Goal: Task Accomplishment & Management: Complete application form

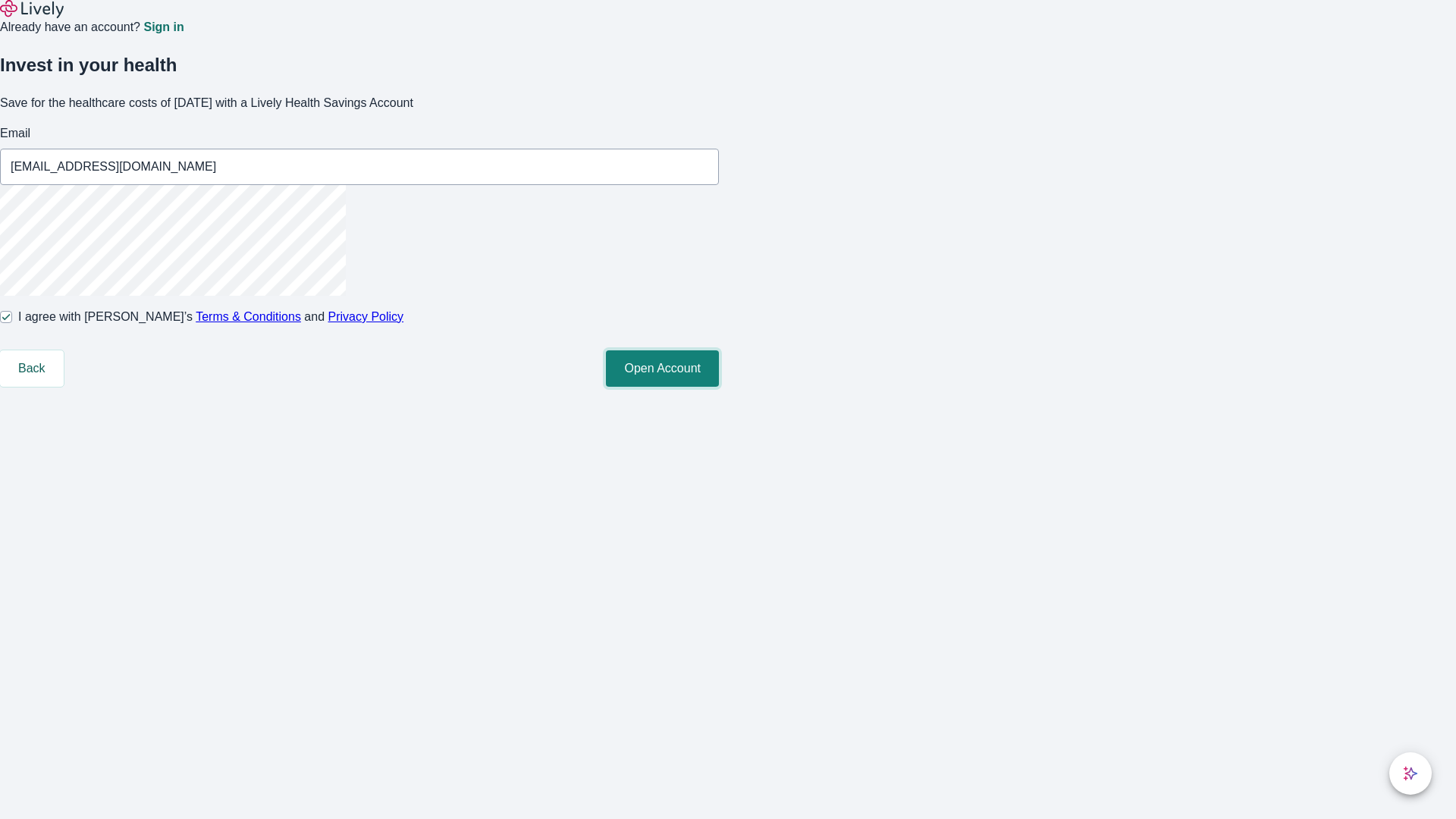
click at [719, 387] on button "Open Account" at bounding box center [663, 368] width 113 height 37
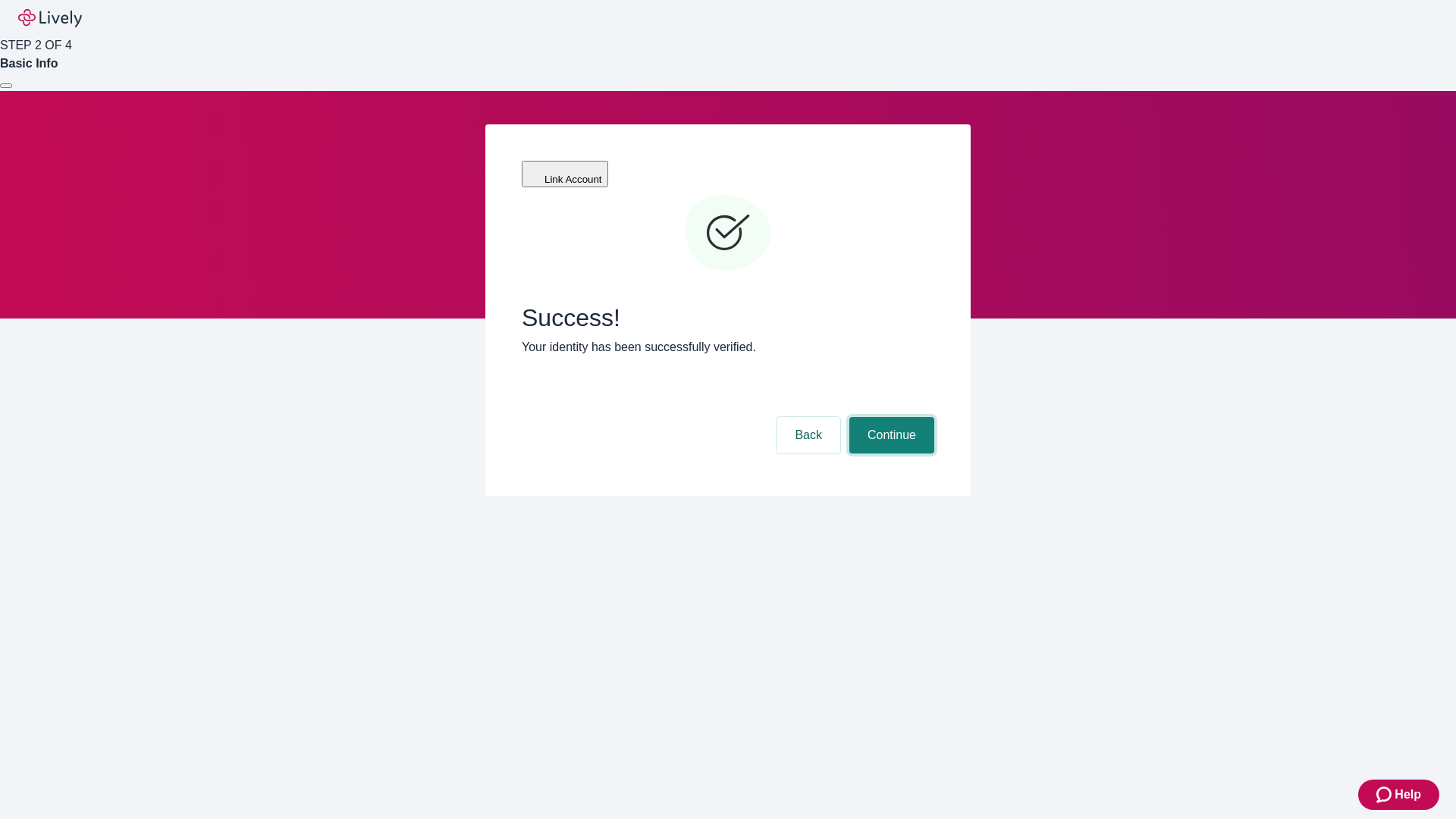
click at [889, 417] on button "Continue" at bounding box center [891, 435] width 85 height 37
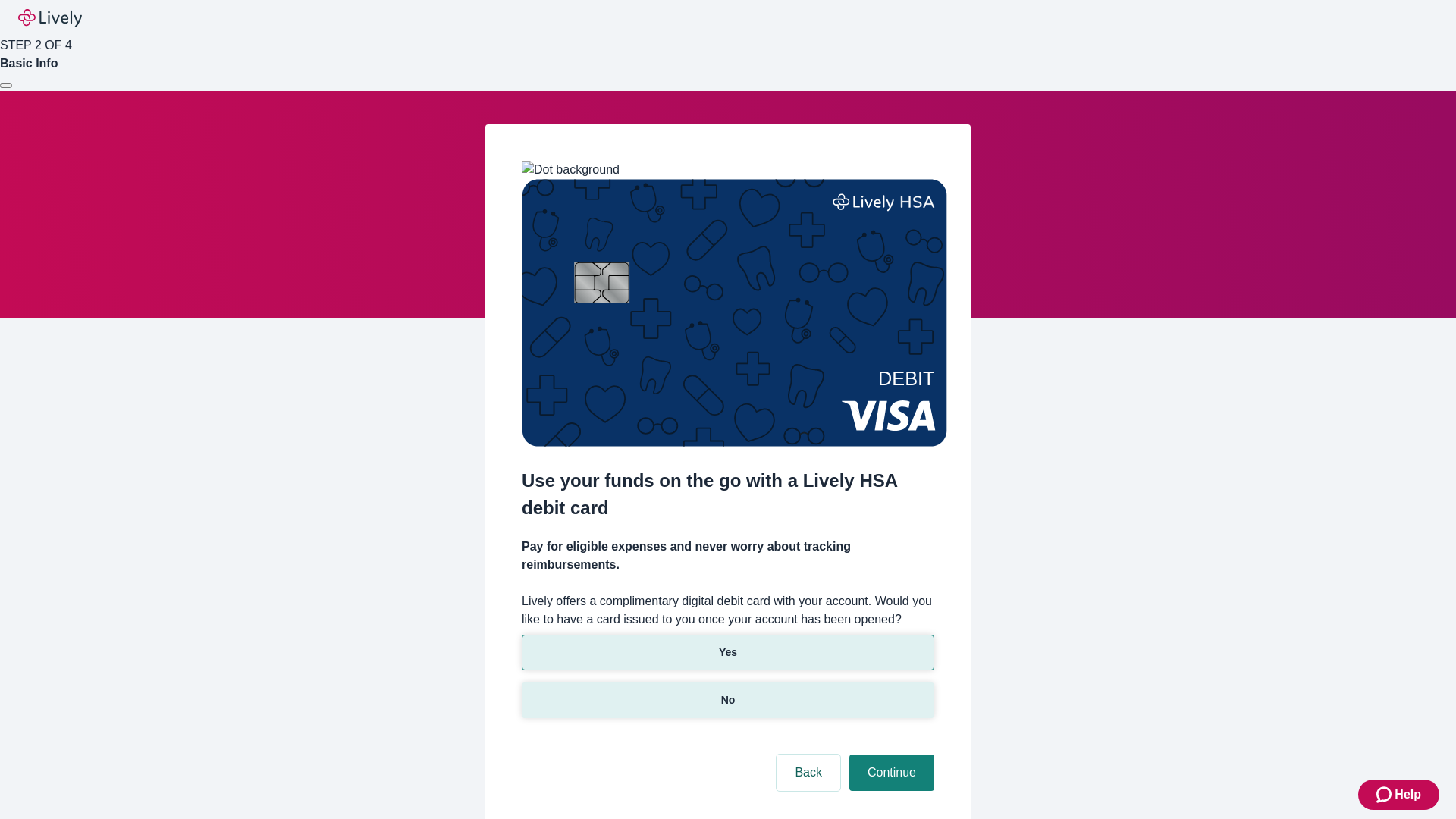
click at [727, 692] on p "No" at bounding box center [728, 700] width 15 height 16
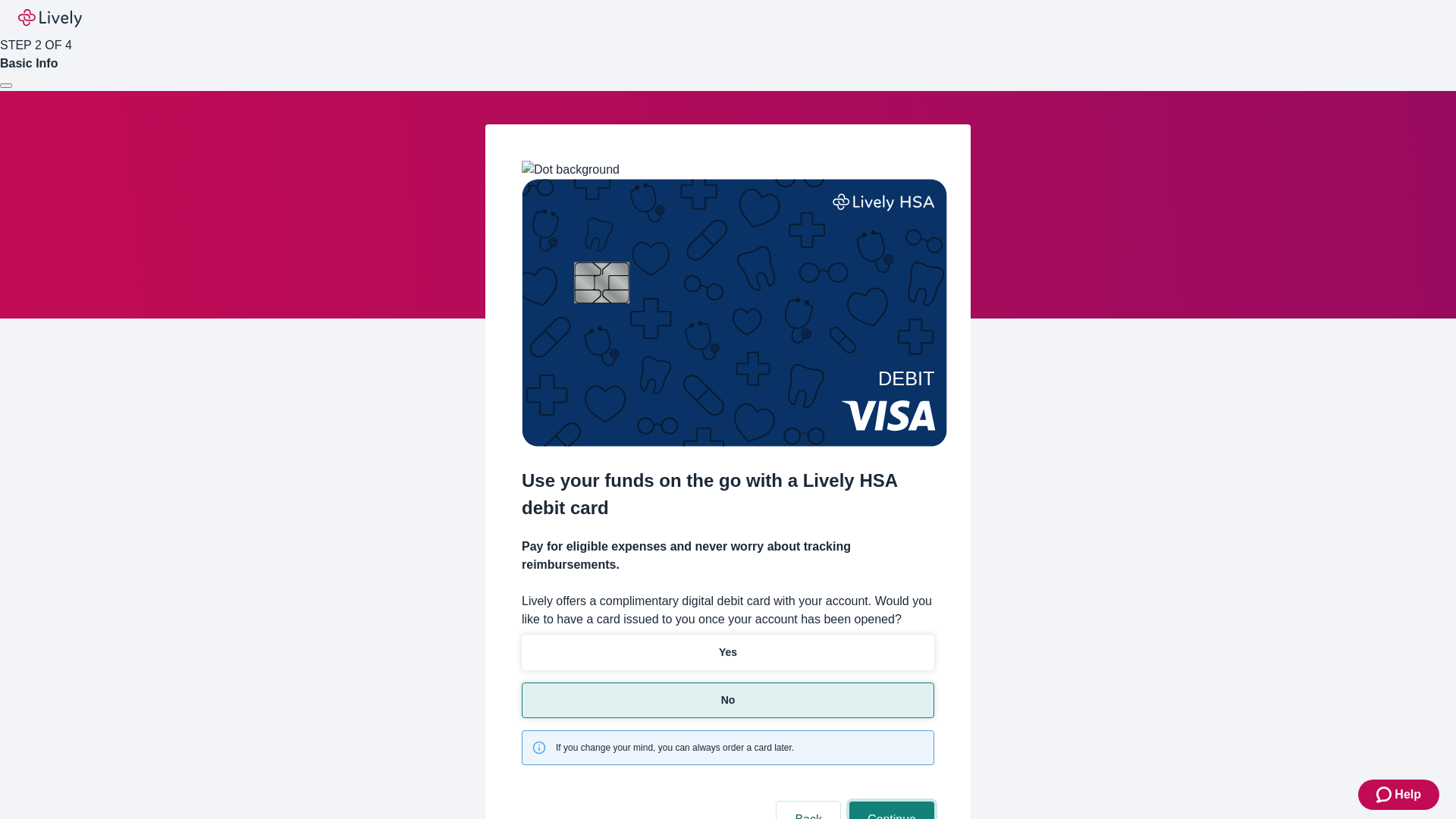
click at [889, 801] on button "Continue" at bounding box center [891, 819] width 85 height 37
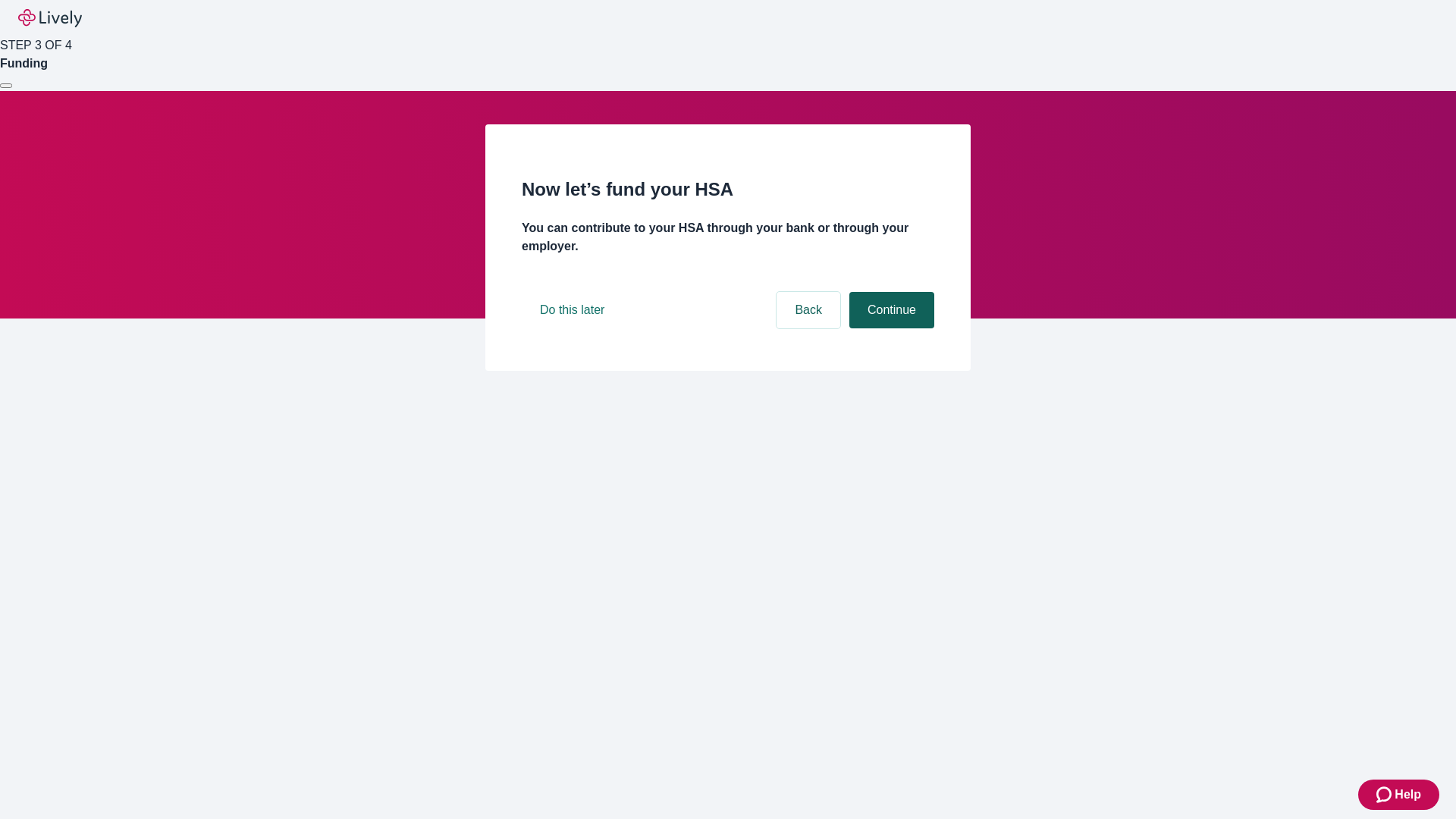
click at [889, 329] on button "Continue" at bounding box center [891, 310] width 85 height 37
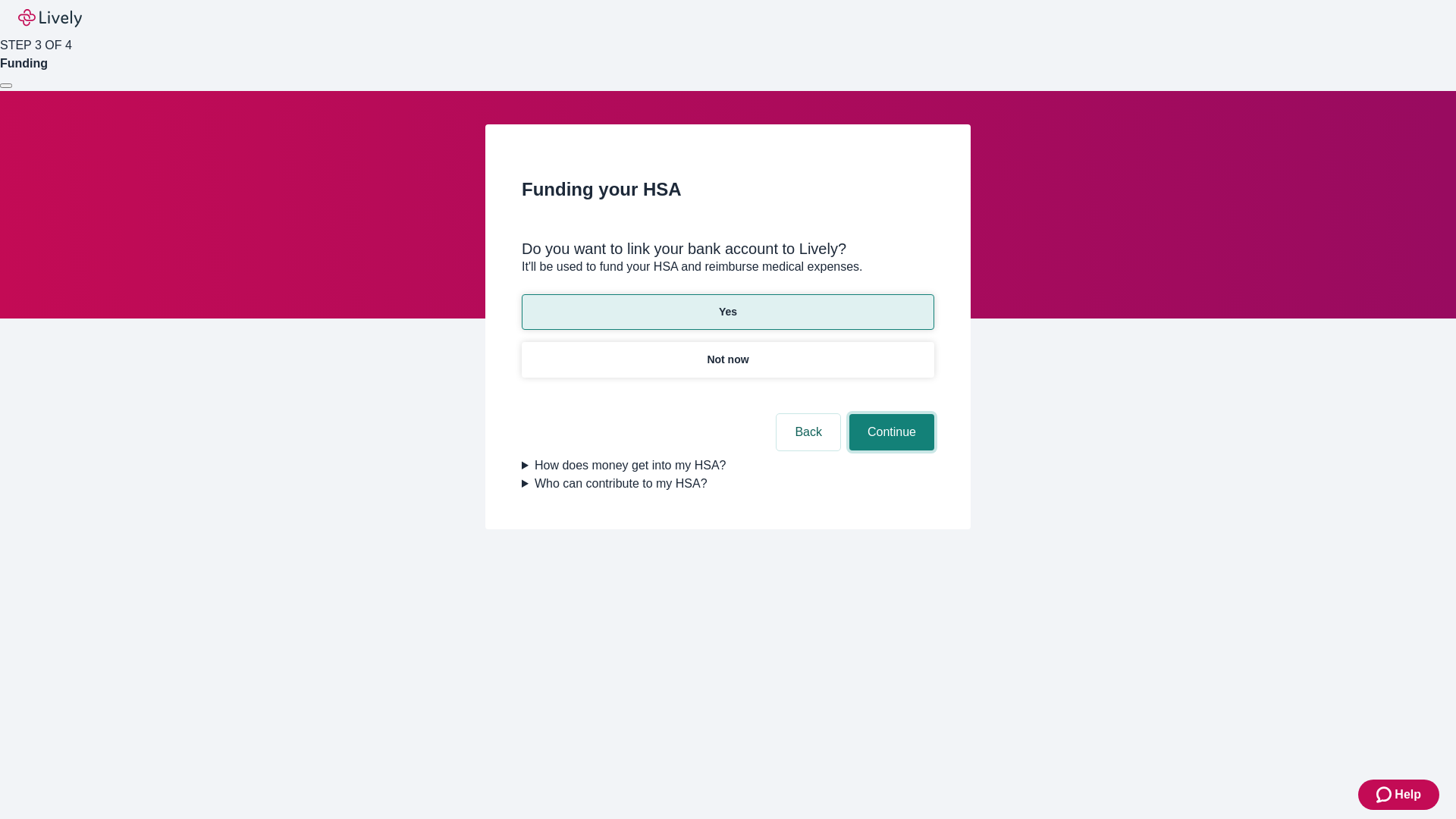
click at [889, 414] on button "Continue" at bounding box center [891, 432] width 85 height 37
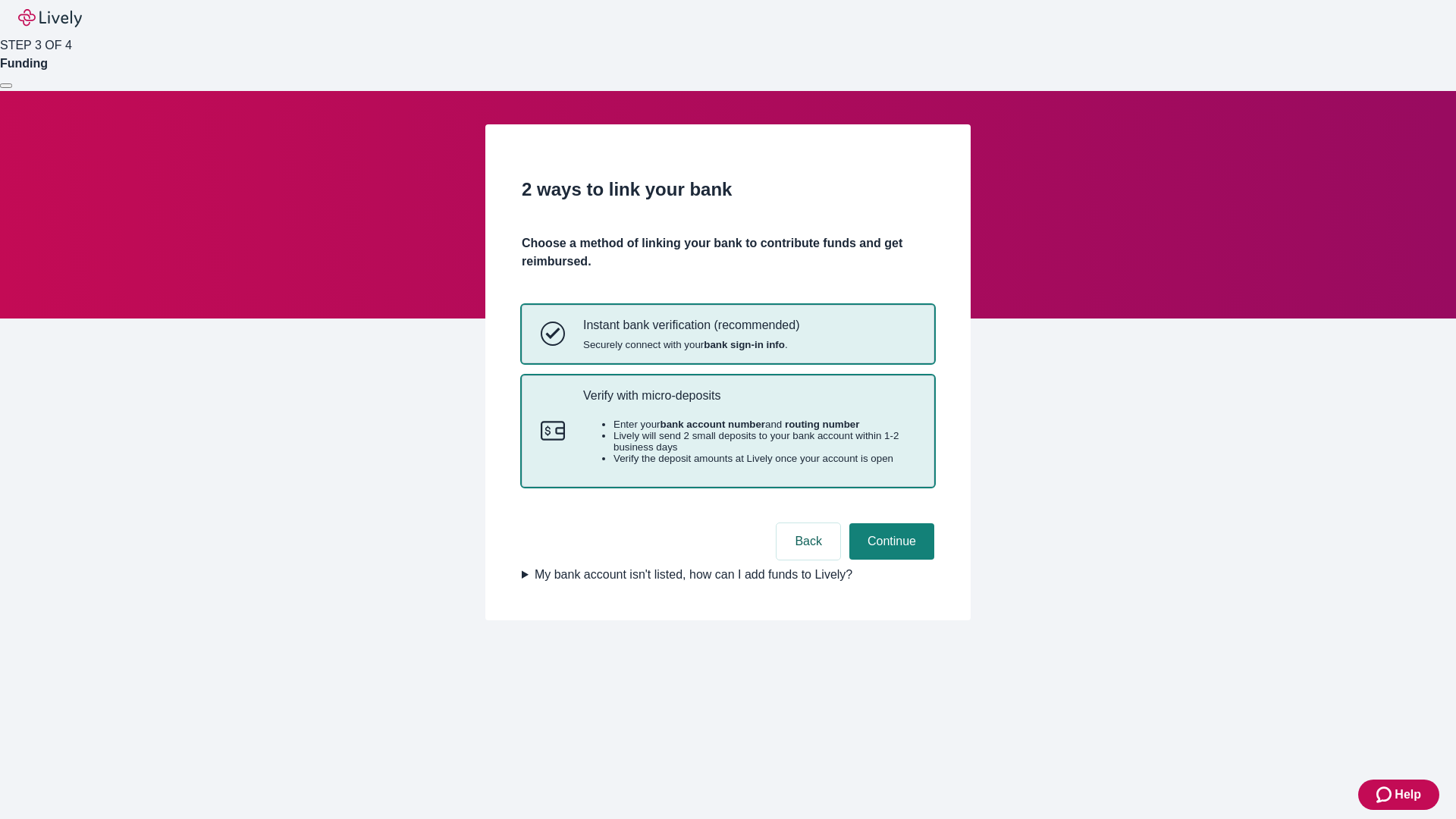
click at [748, 402] on p "Verify with micro-deposits" at bounding box center [749, 395] width 332 height 15
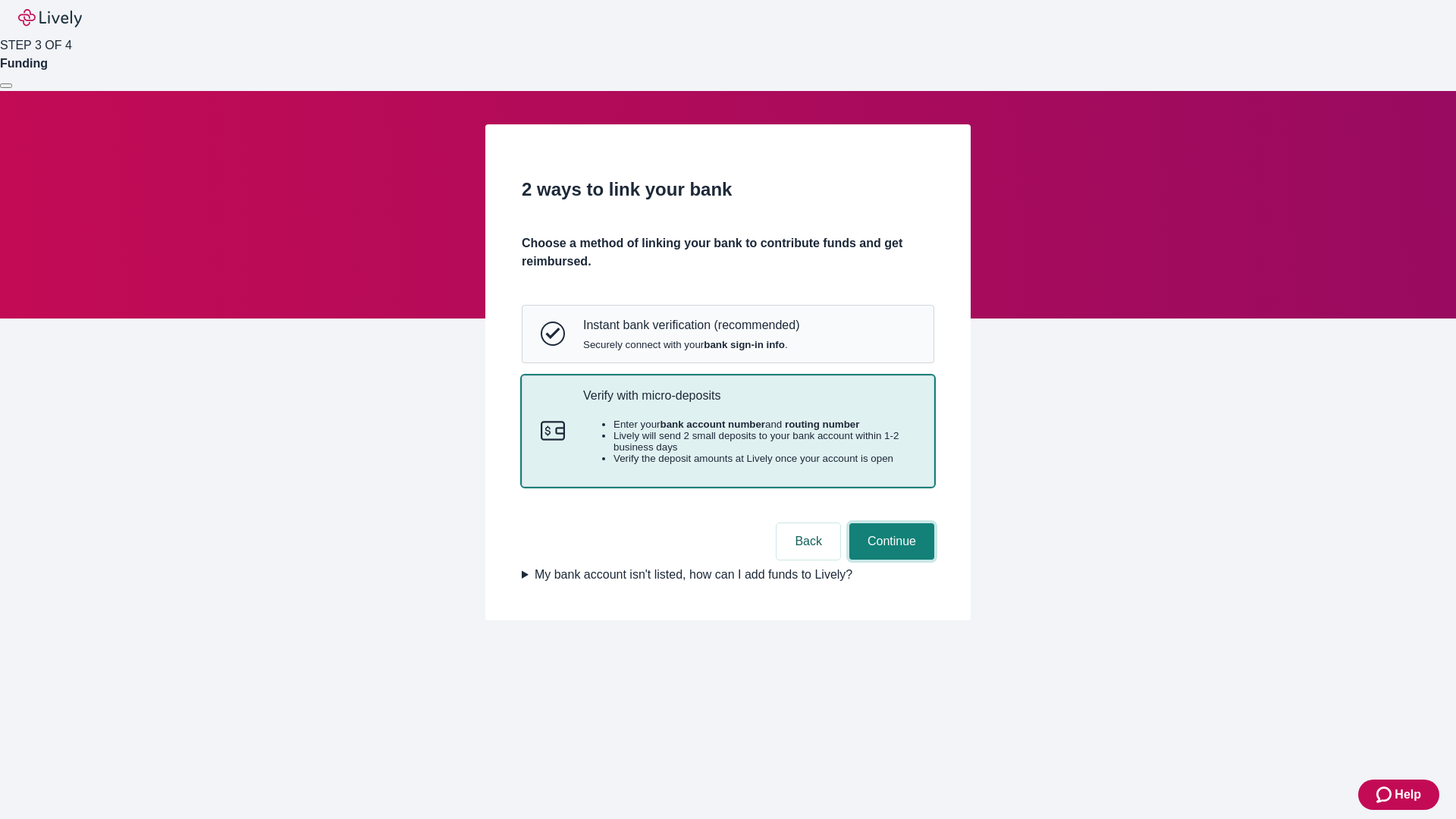
click at [889, 560] on button "Continue" at bounding box center [891, 541] width 85 height 37
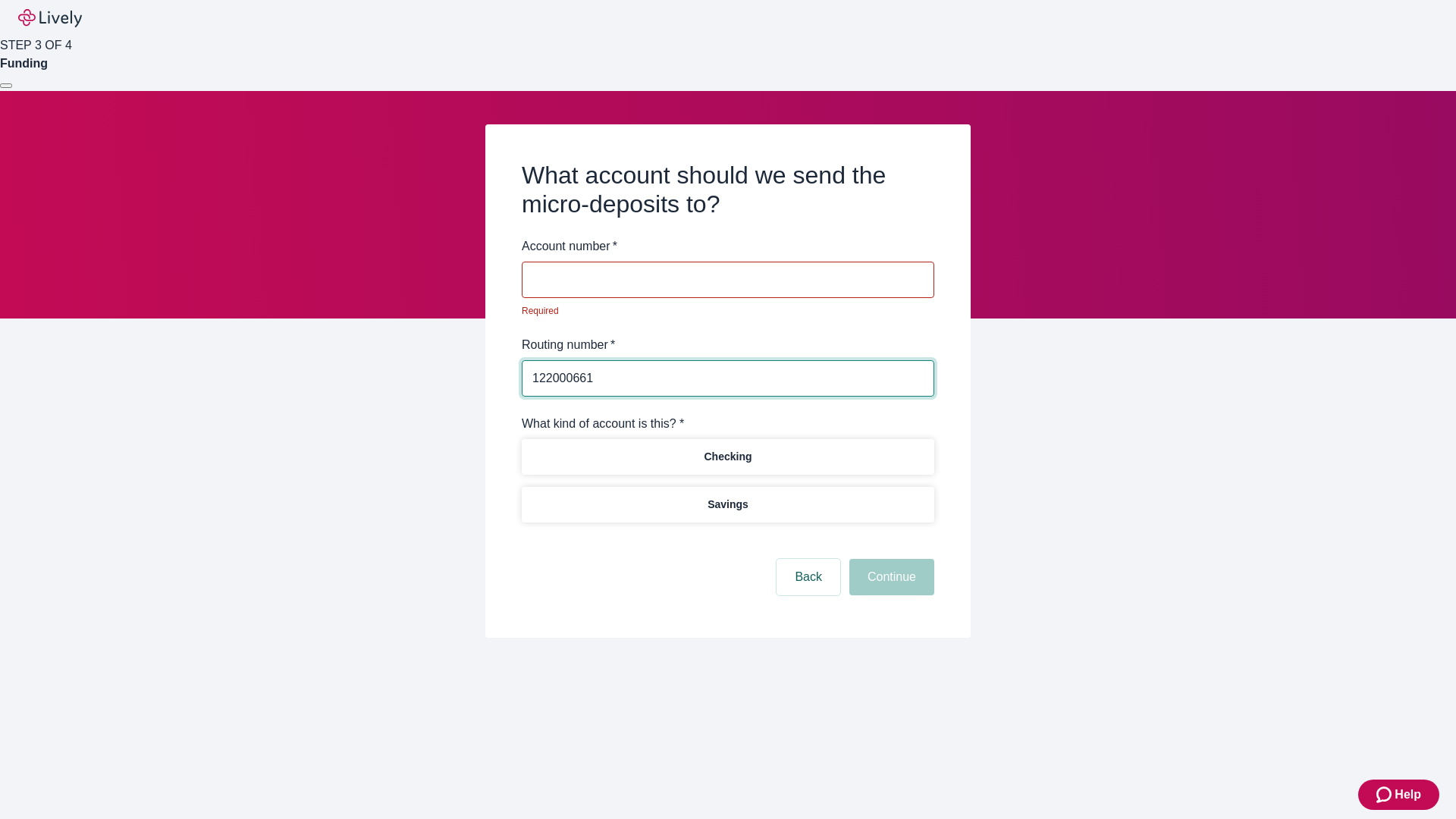
type input "122000661"
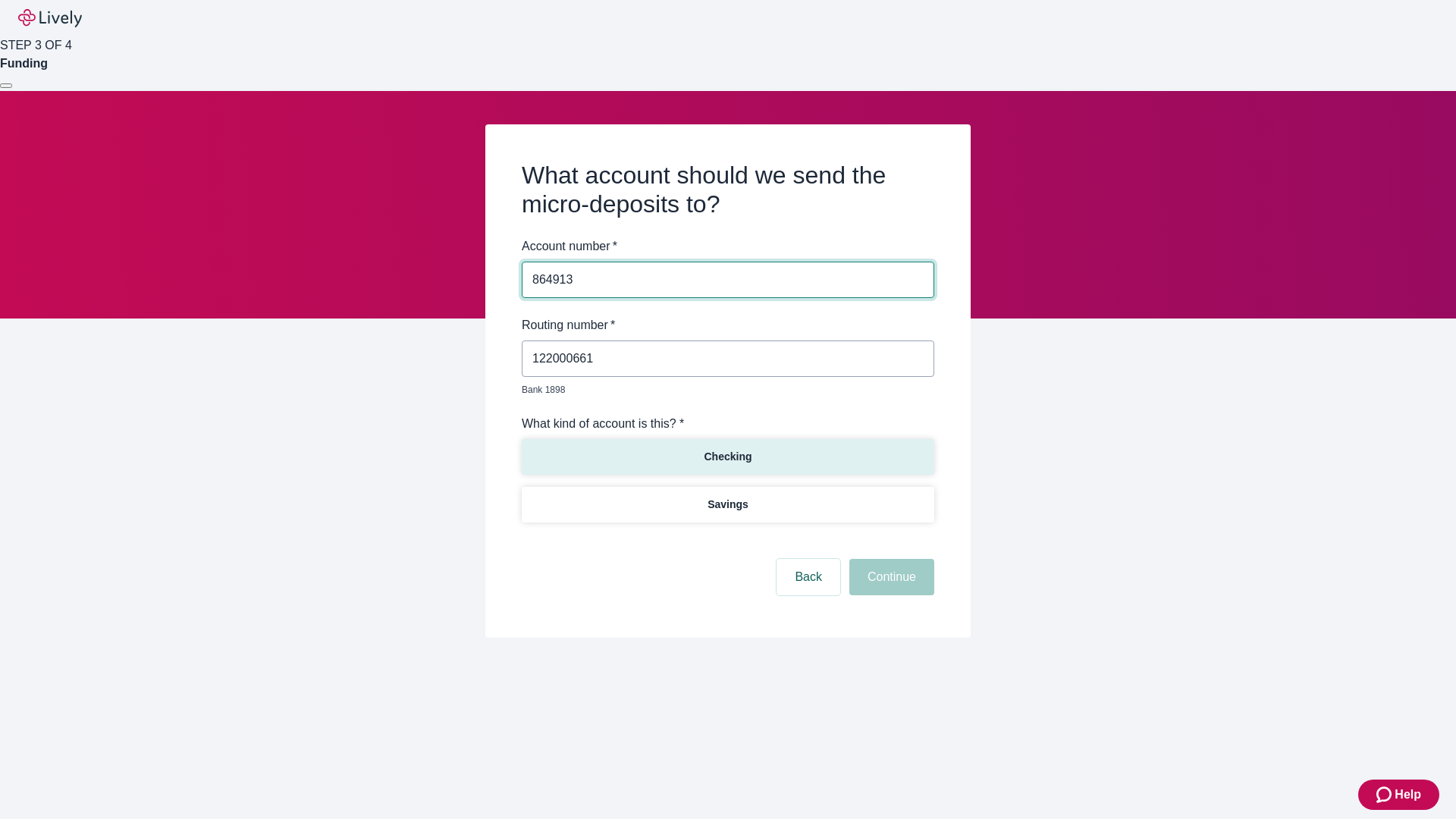
type input "864913"
click at [727, 448] on p "Checking" at bounding box center [728, 456] width 48 height 16
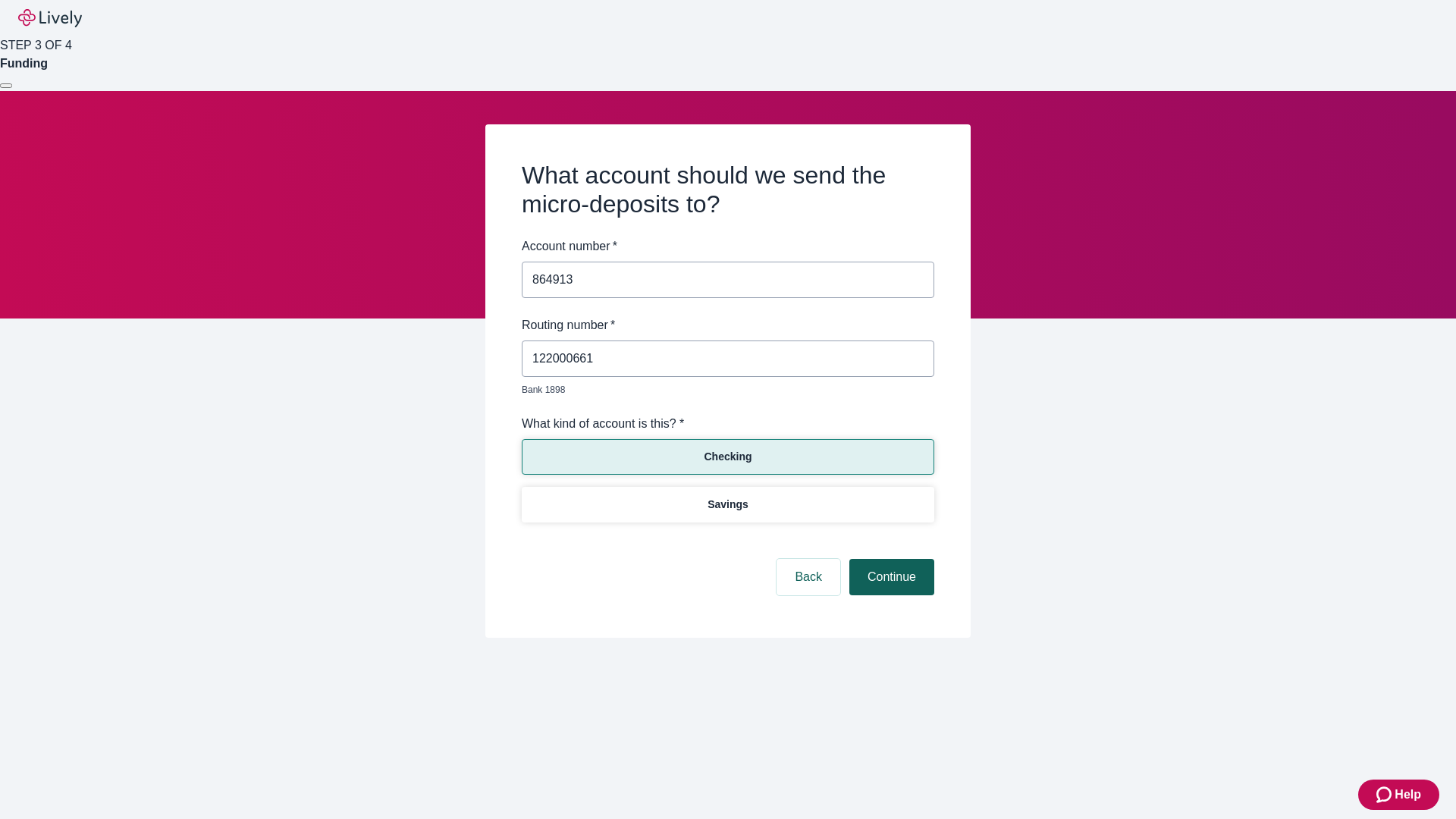
click at [889, 560] on button "Continue" at bounding box center [891, 577] width 85 height 37
